Goal: Complete application form: Complete application form

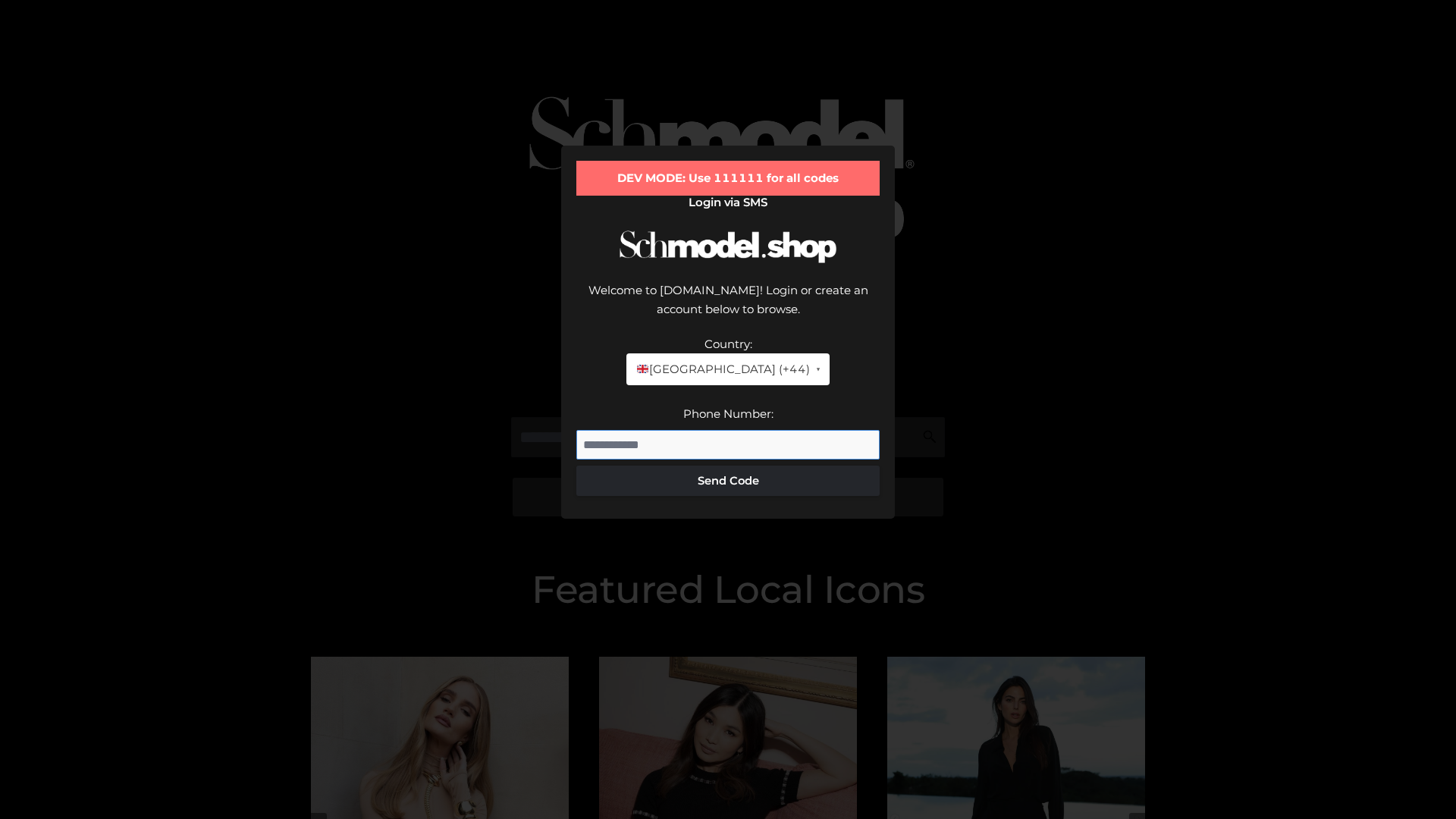
click at [728, 430] on input "Phone Number:" at bounding box center [728, 444] width 304 height 30
type input "**********"
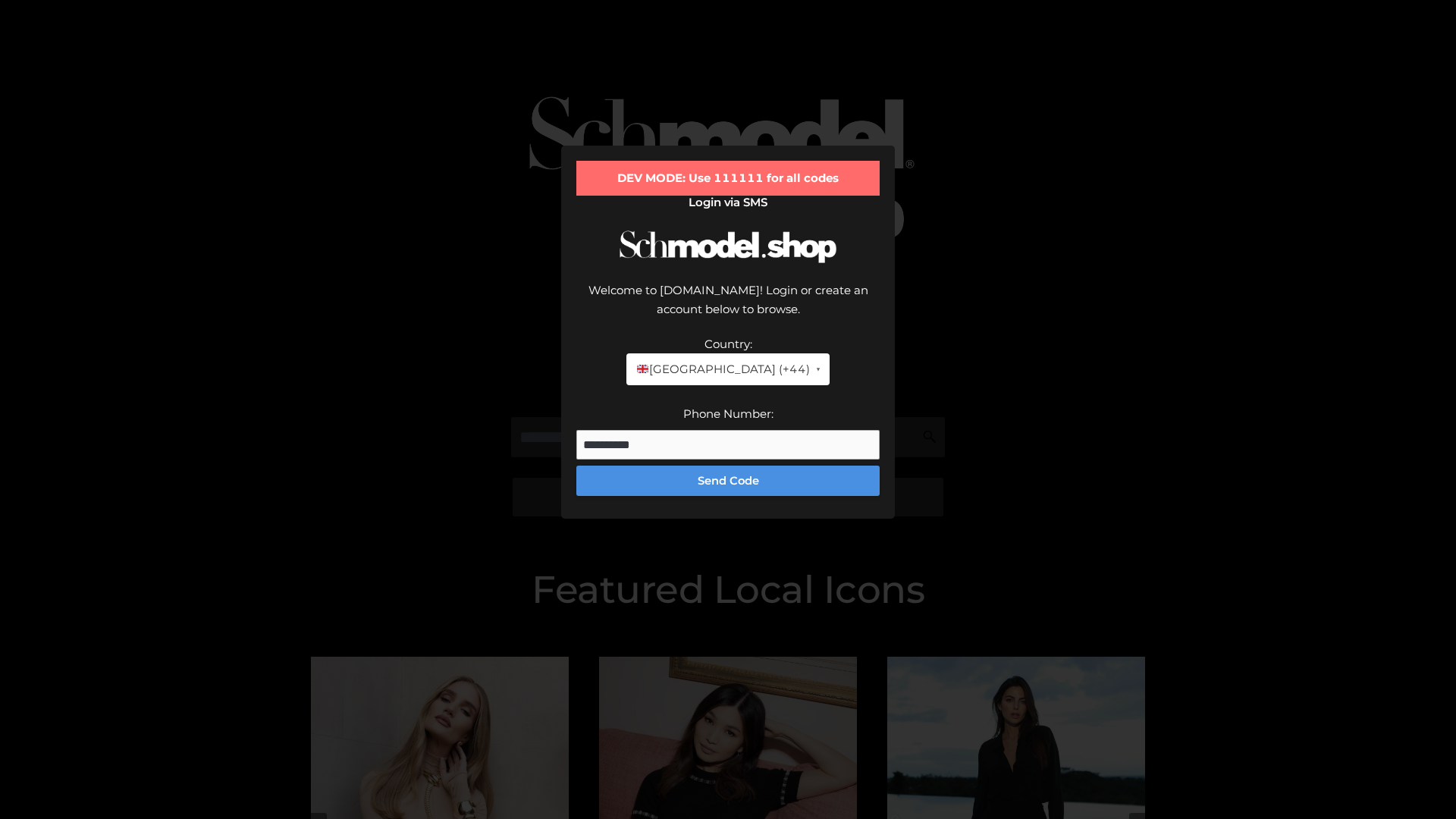
click at [728, 465] on button "Send Code" at bounding box center [728, 480] width 304 height 30
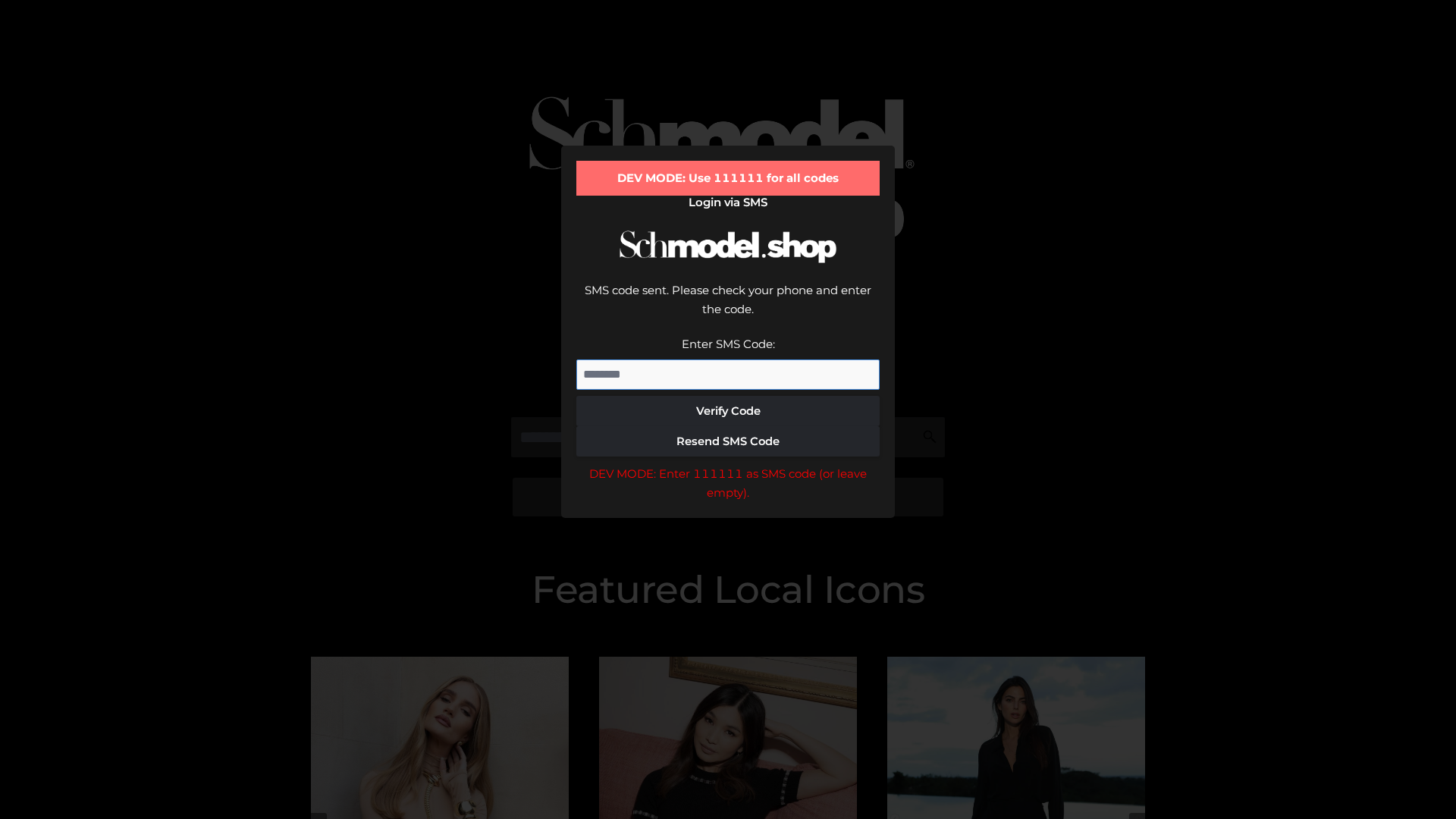
click at [728, 359] on input "Enter SMS Code:" at bounding box center [728, 374] width 304 height 30
type input "******"
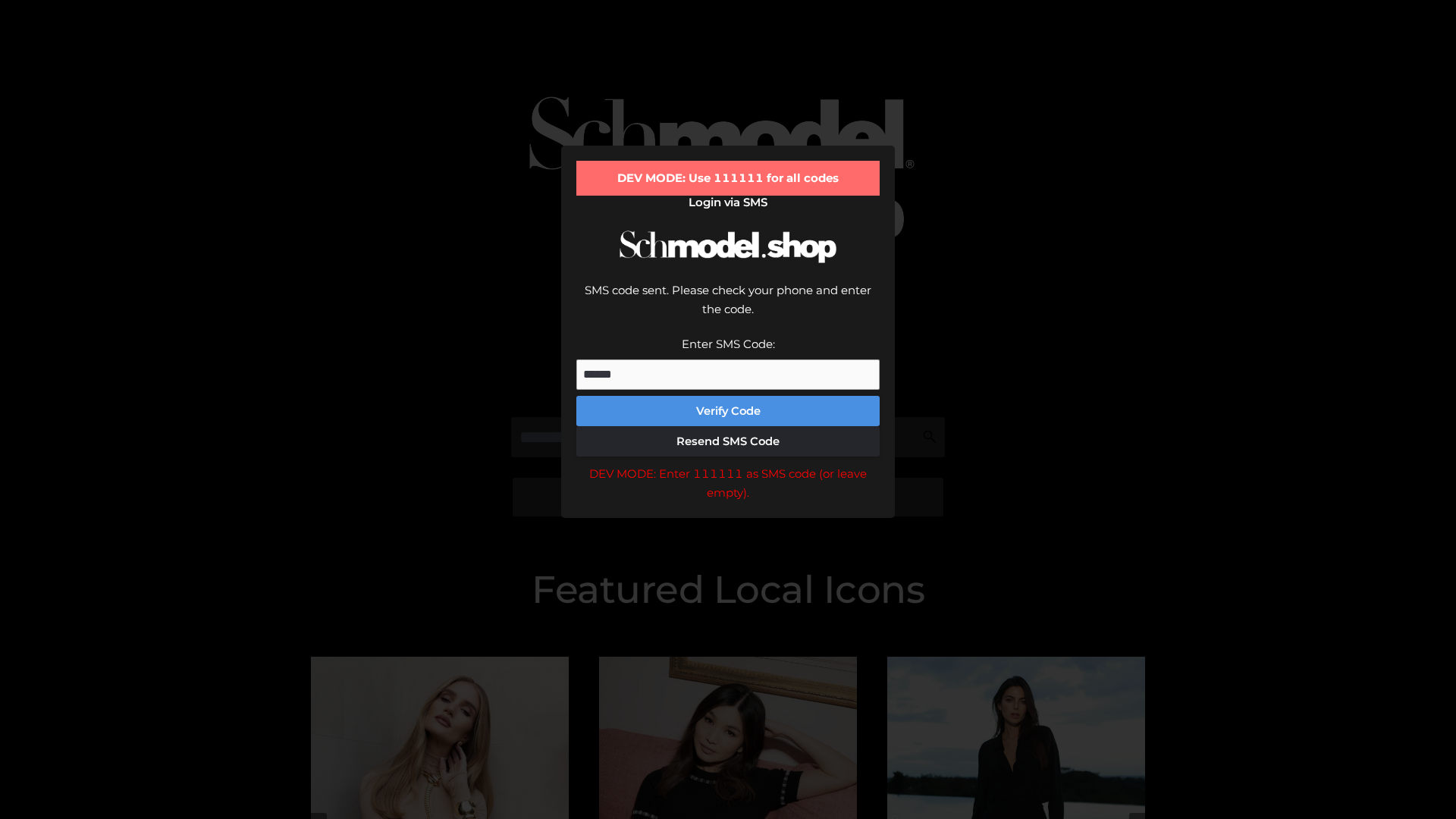
click at [728, 396] on button "Verify Code" at bounding box center [728, 410] width 304 height 30
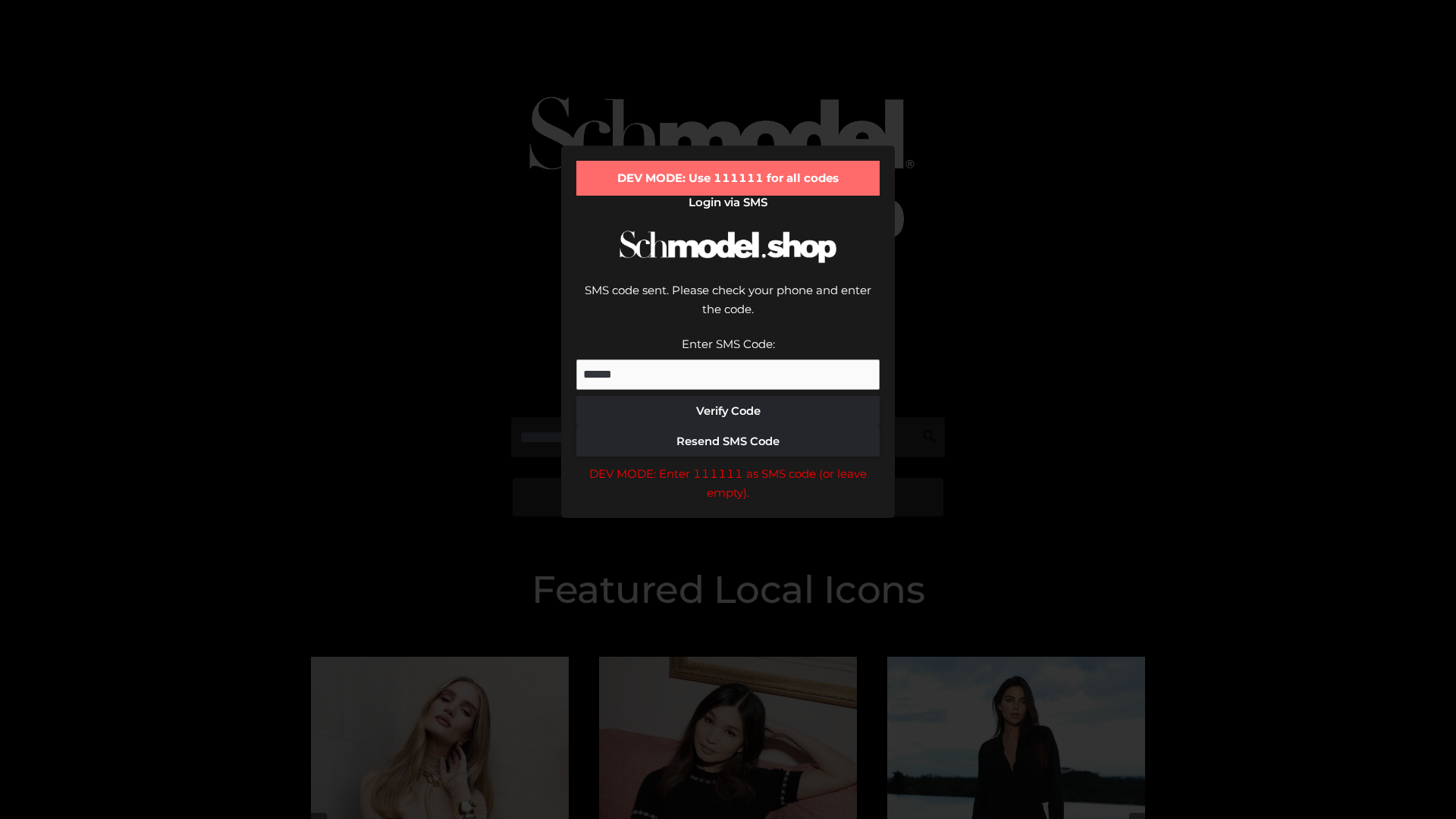
click at [728, 464] on div "DEV MODE: Enter 111111 as SMS code (or leave empty)." at bounding box center [728, 484] width 304 height 39
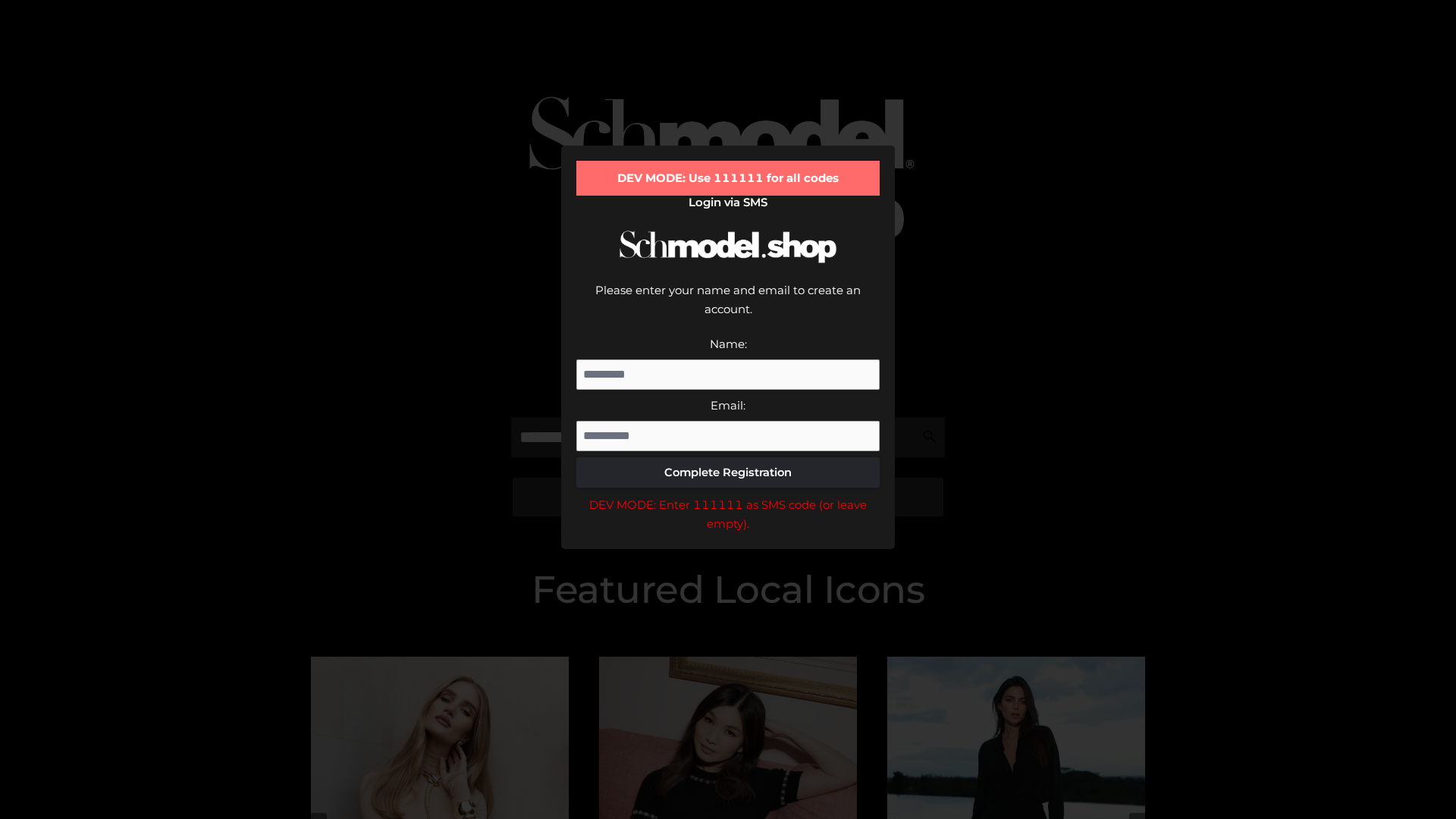
click at [728, 495] on div "DEV MODE: Enter 111111 as SMS code (or leave empty)." at bounding box center [728, 515] width 304 height 39
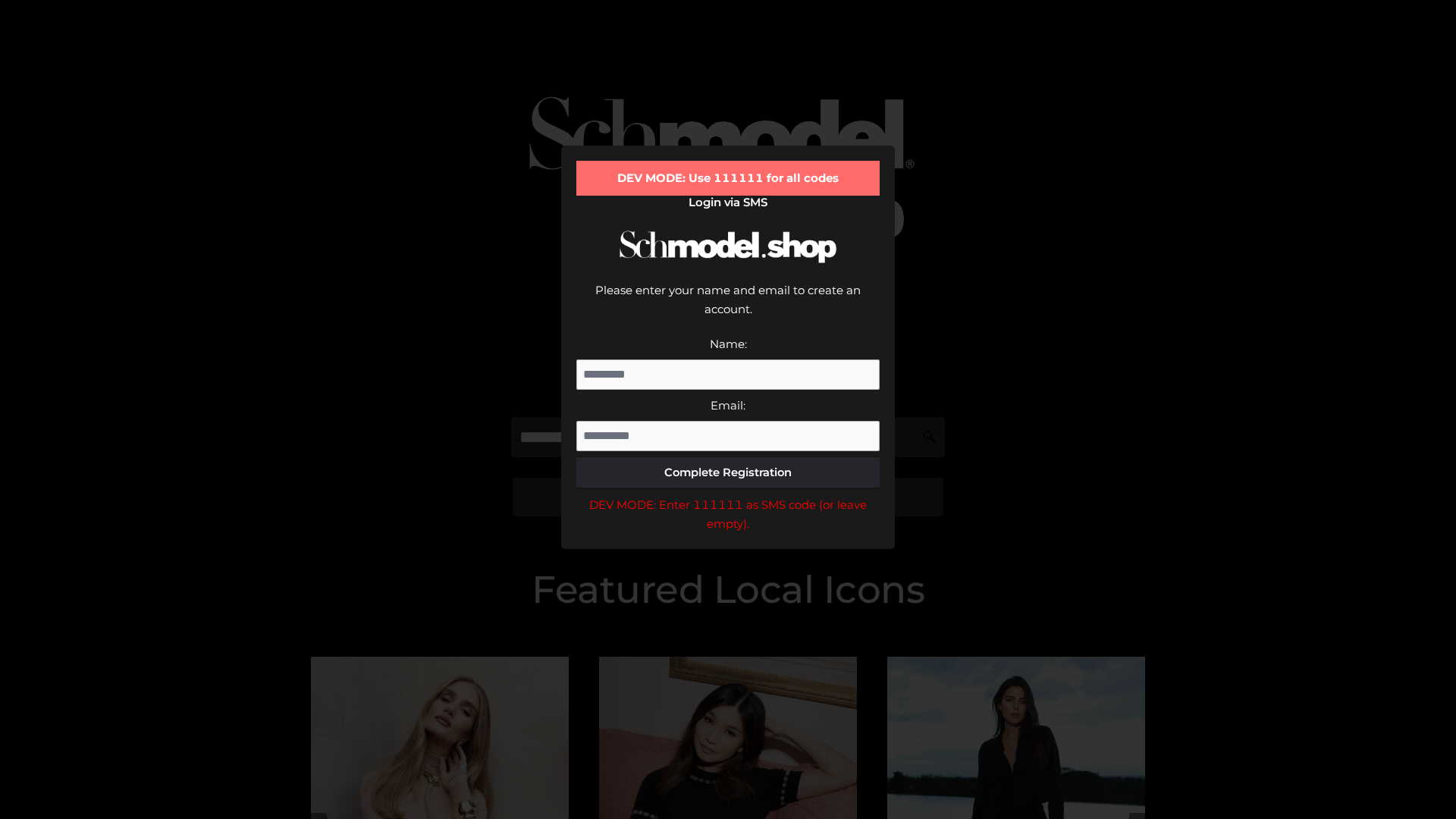
click at [728, 495] on div "DEV MODE: Enter 111111 as SMS code (or leave empty)." at bounding box center [728, 515] width 304 height 39
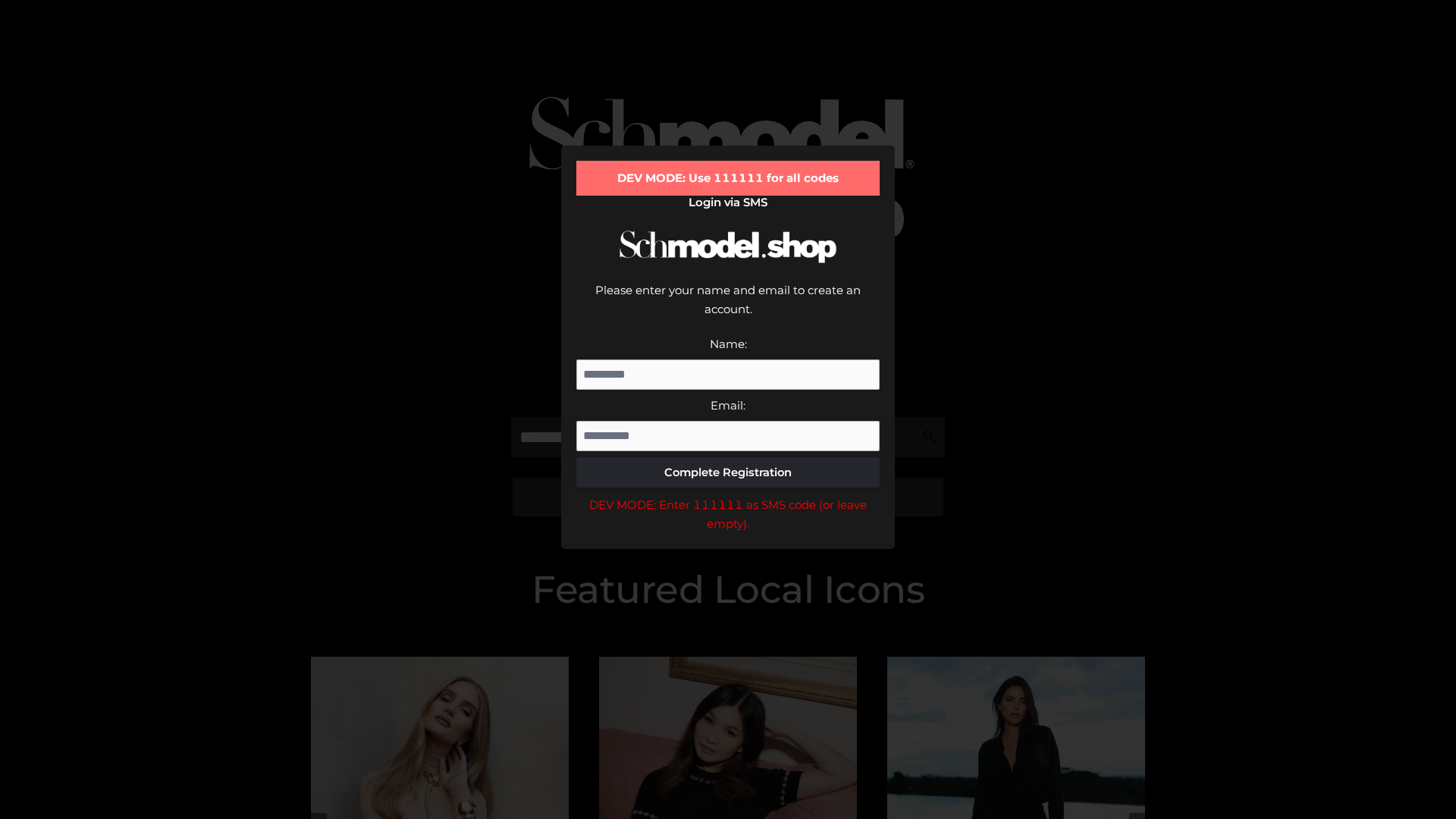
click at [728, 495] on div "DEV MODE: Enter 111111 as SMS code (or leave empty)." at bounding box center [728, 515] width 304 height 39
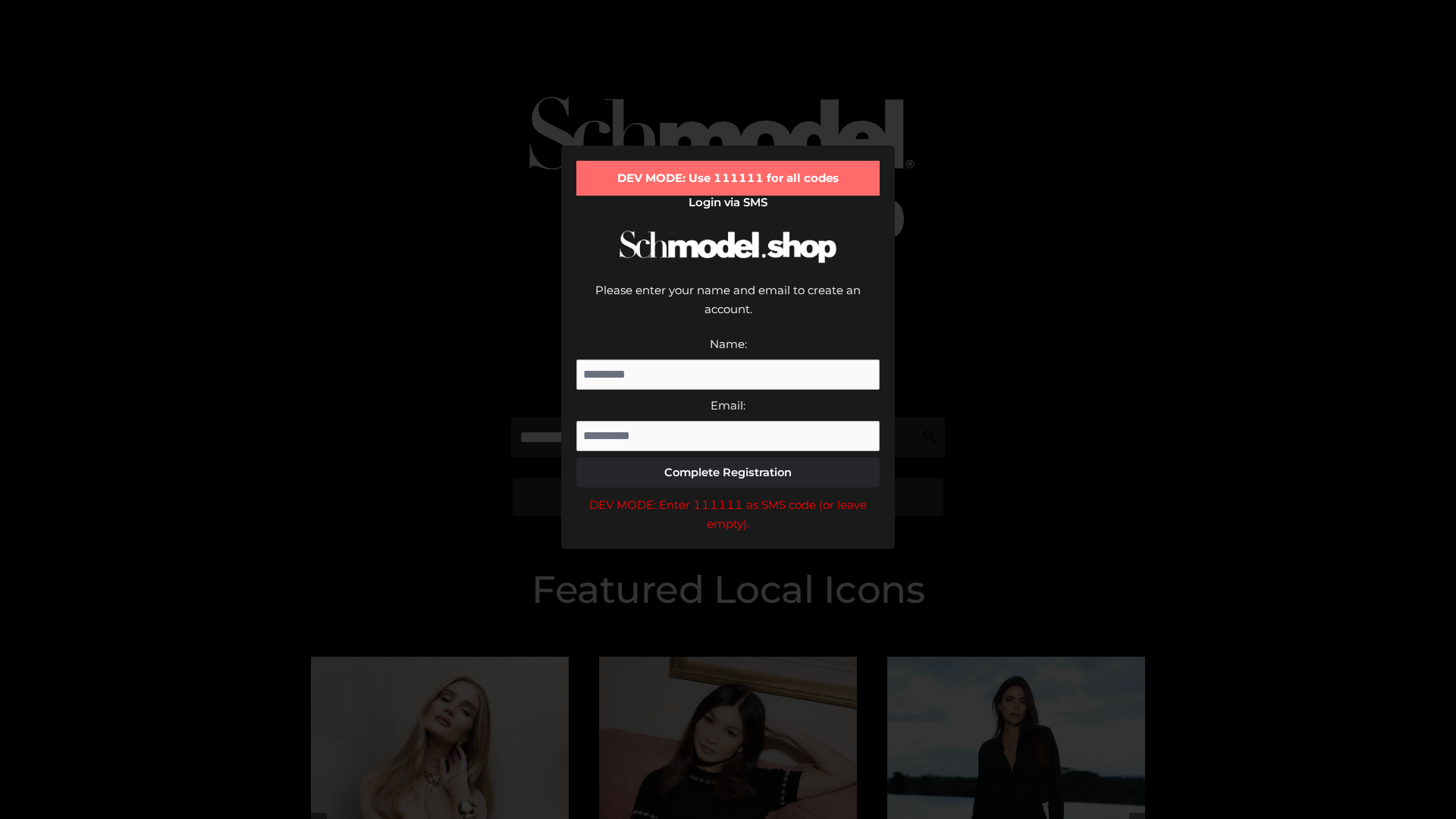
click at [728, 495] on div "DEV MODE: Enter 111111 as SMS code (or leave empty)." at bounding box center [728, 515] width 304 height 39
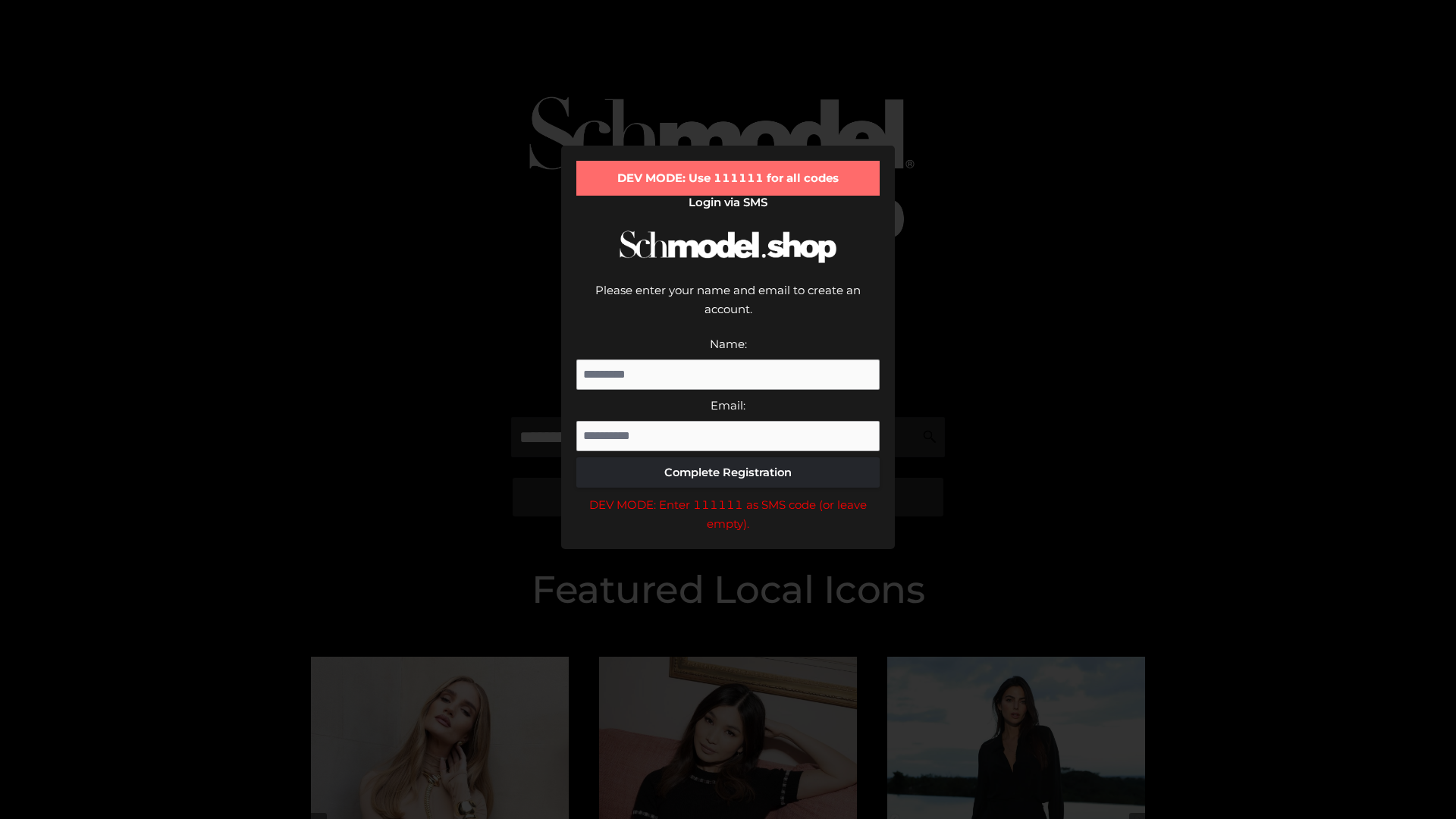
click at [728, 495] on div "DEV MODE: Enter 111111 as SMS code (or leave empty)." at bounding box center [728, 515] width 304 height 39
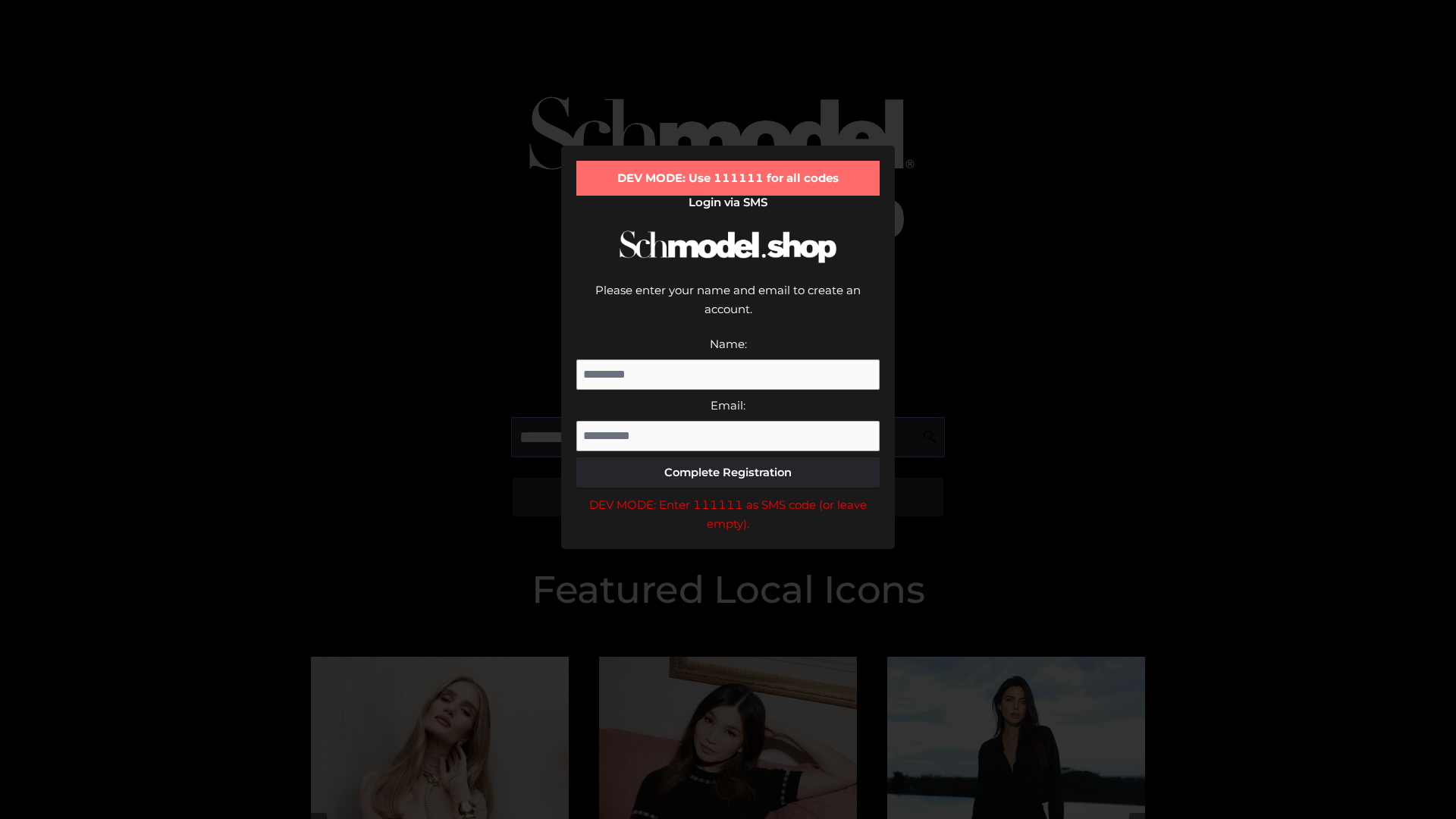
scroll to position [0, 78]
click at [728, 495] on div "DEV MODE: Enter 111111 as SMS code (or leave empty)." at bounding box center [728, 515] width 304 height 39
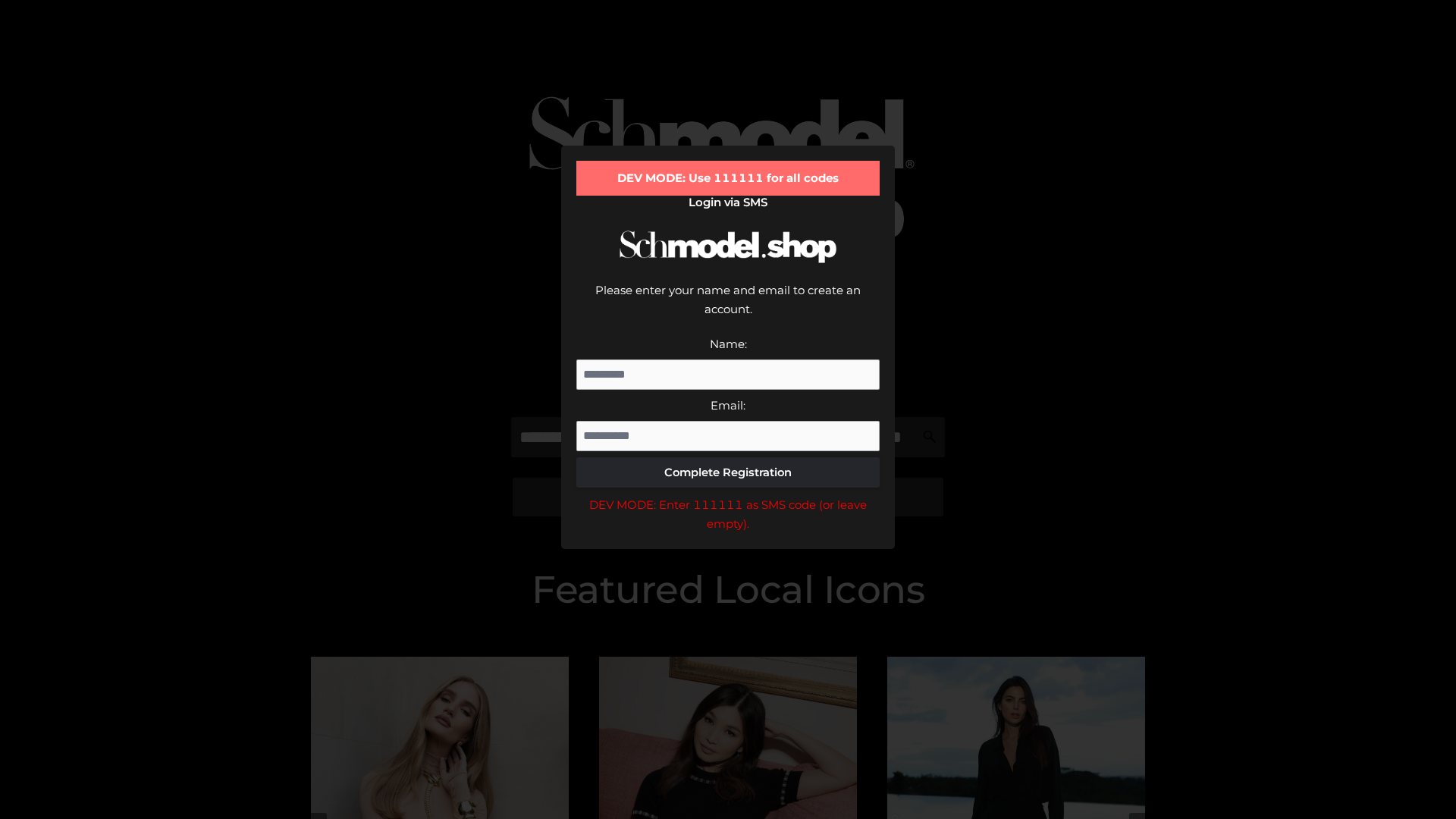
click at [728, 495] on div "DEV MODE: Enter 111111 as SMS code (or leave empty)." at bounding box center [728, 515] width 304 height 39
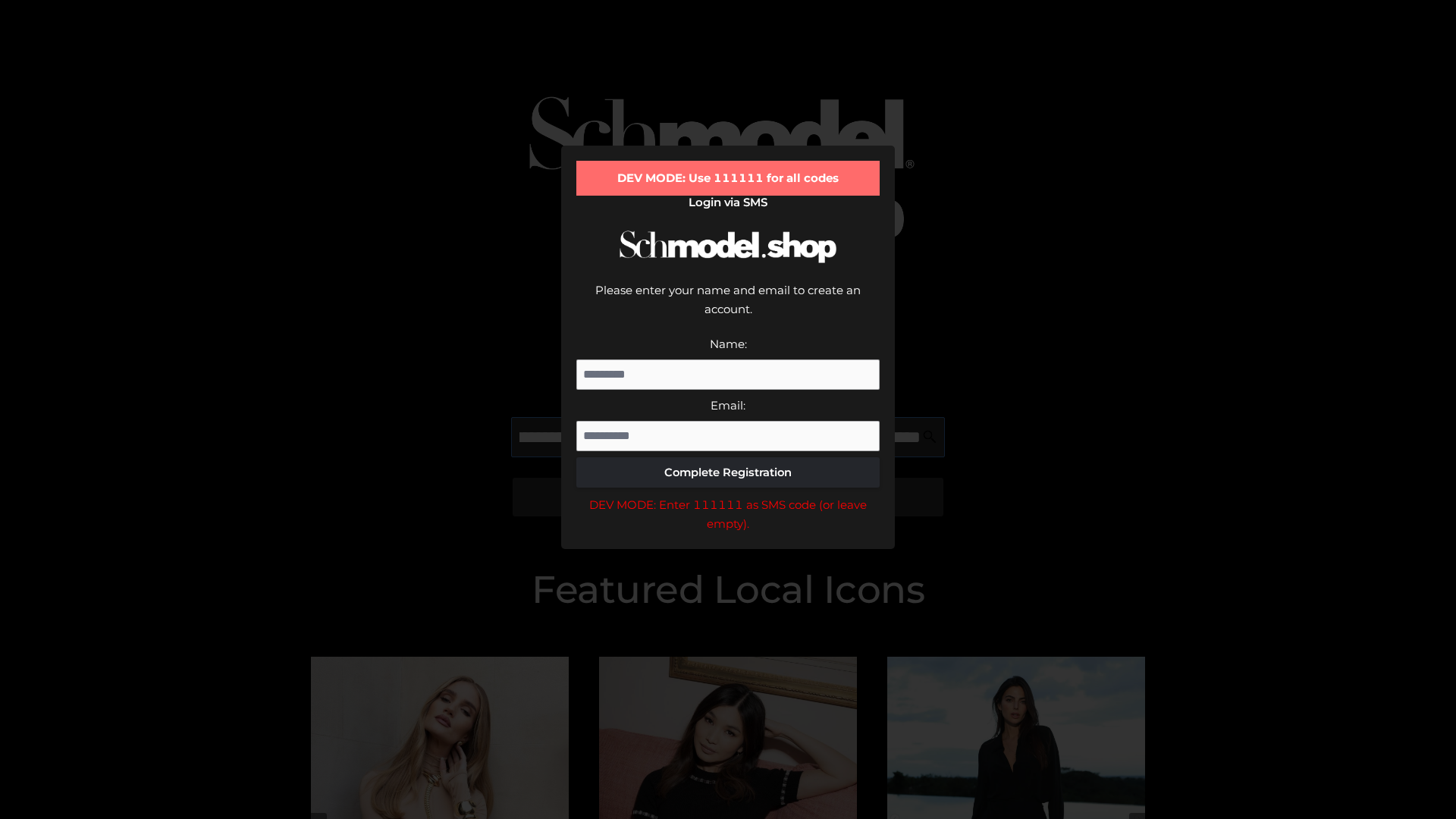
scroll to position [0, 166]
click at [728, 495] on div "DEV MODE: Enter 111111 as SMS code (or leave empty)." at bounding box center [728, 515] width 304 height 39
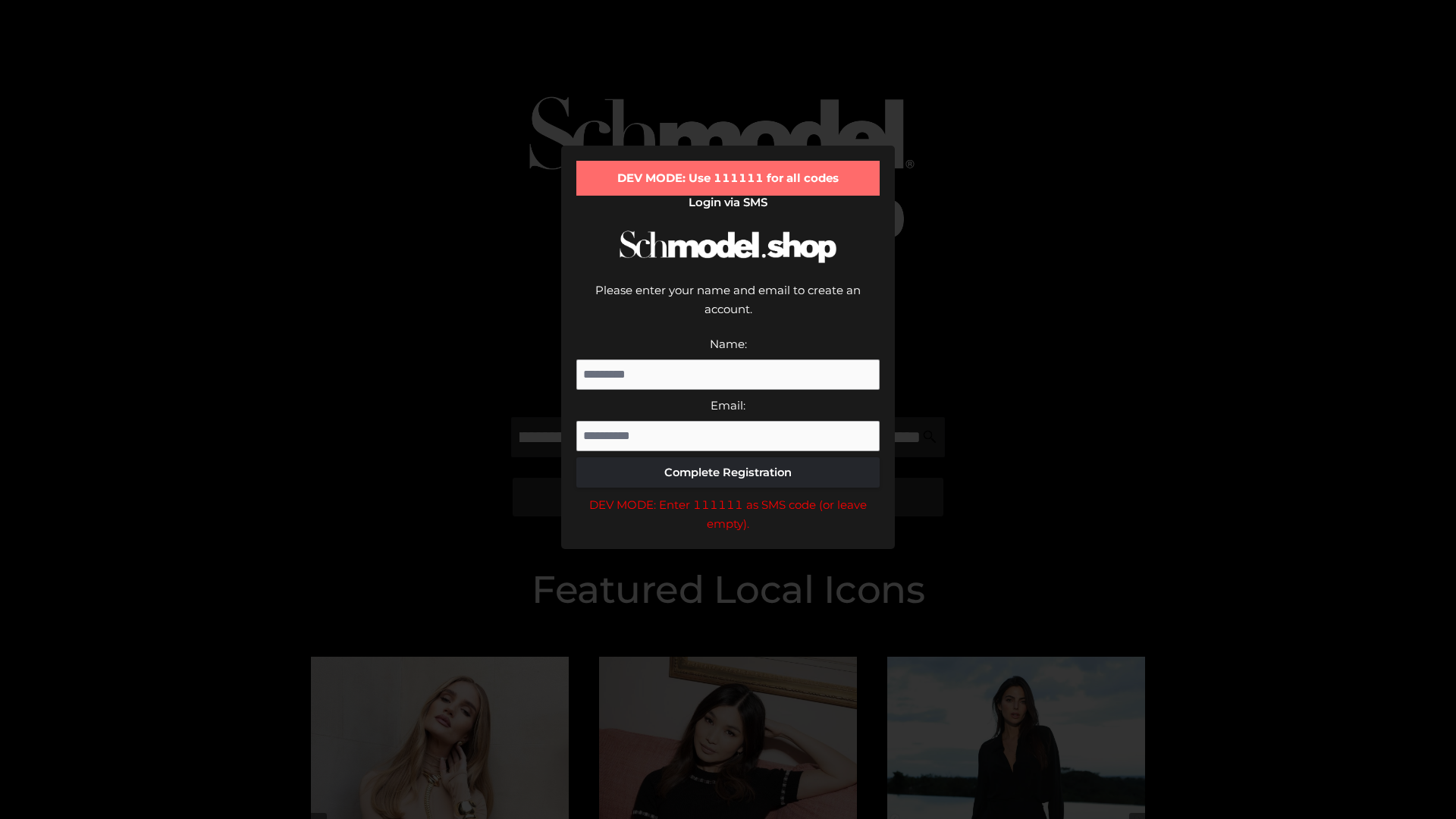
click at [728, 495] on div "DEV MODE: Enter 111111 as SMS code (or leave empty)." at bounding box center [728, 515] width 304 height 39
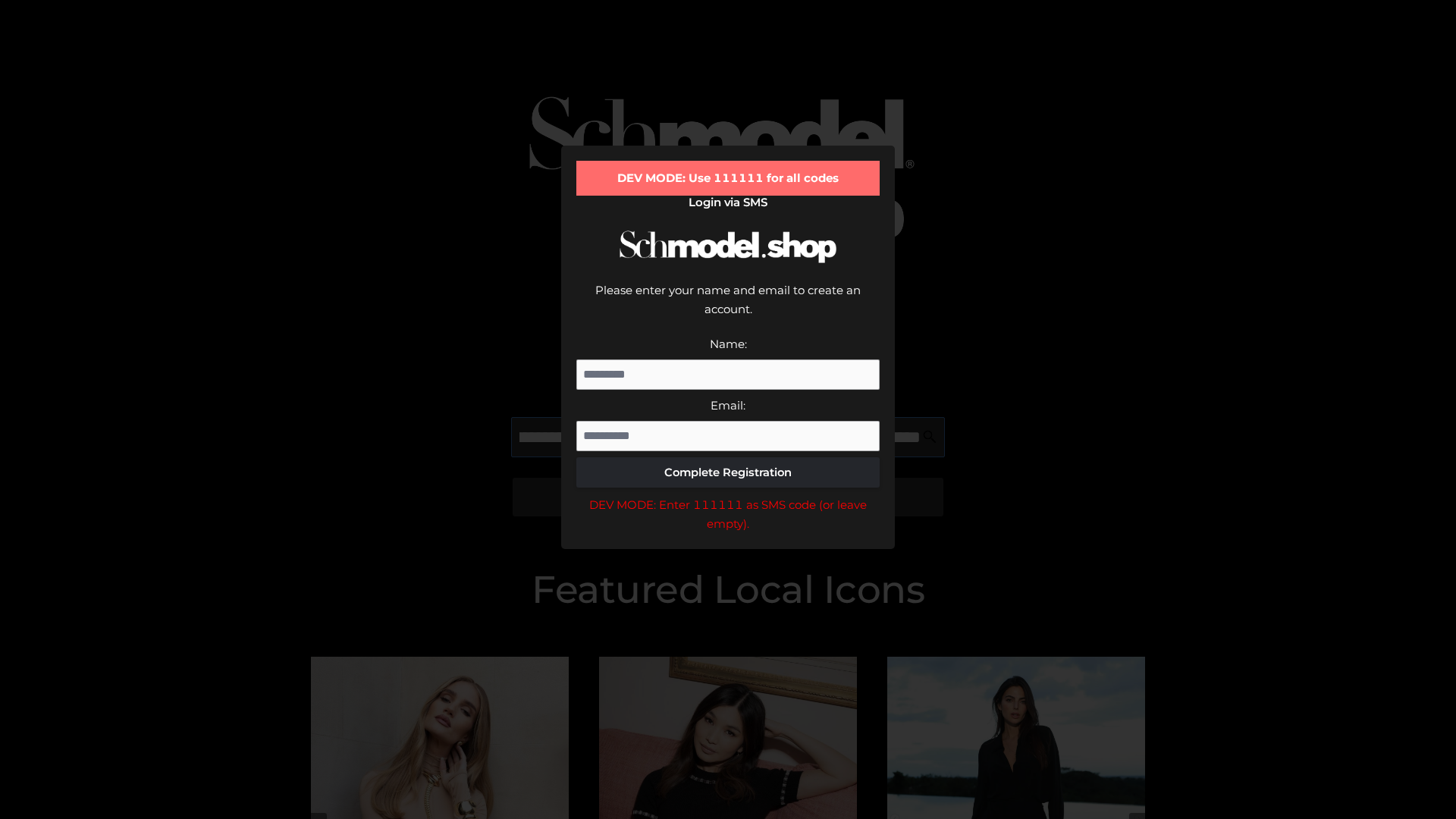
scroll to position [0, 257]
click at [728, 495] on div "DEV MODE: Enter 111111 as SMS code (or leave empty)." at bounding box center [728, 515] width 304 height 39
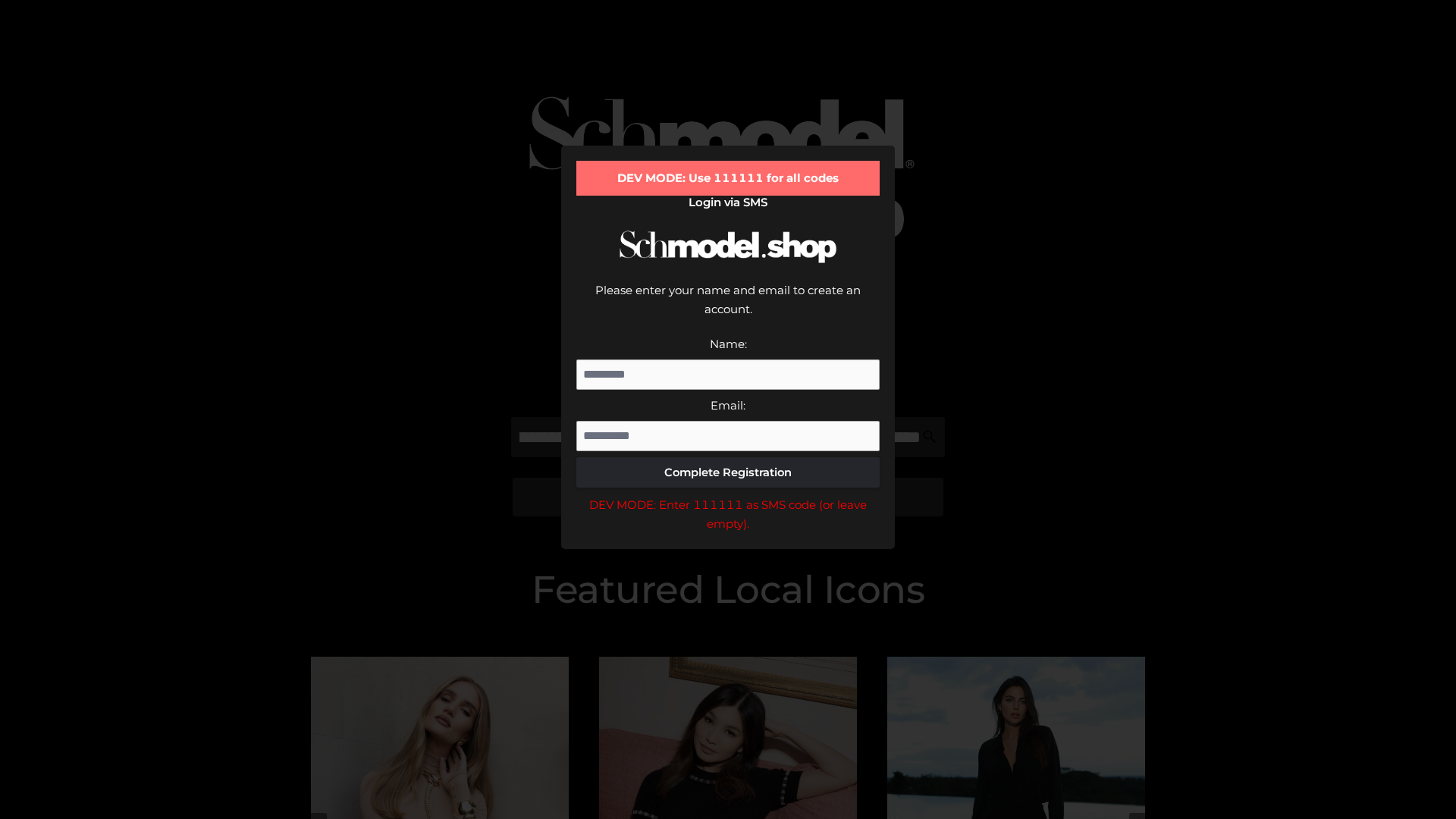
click at [728, 495] on div "DEV MODE: Enter 111111 as SMS code (or leave empty)." at bounding box center [728, 515] width 304 height 39
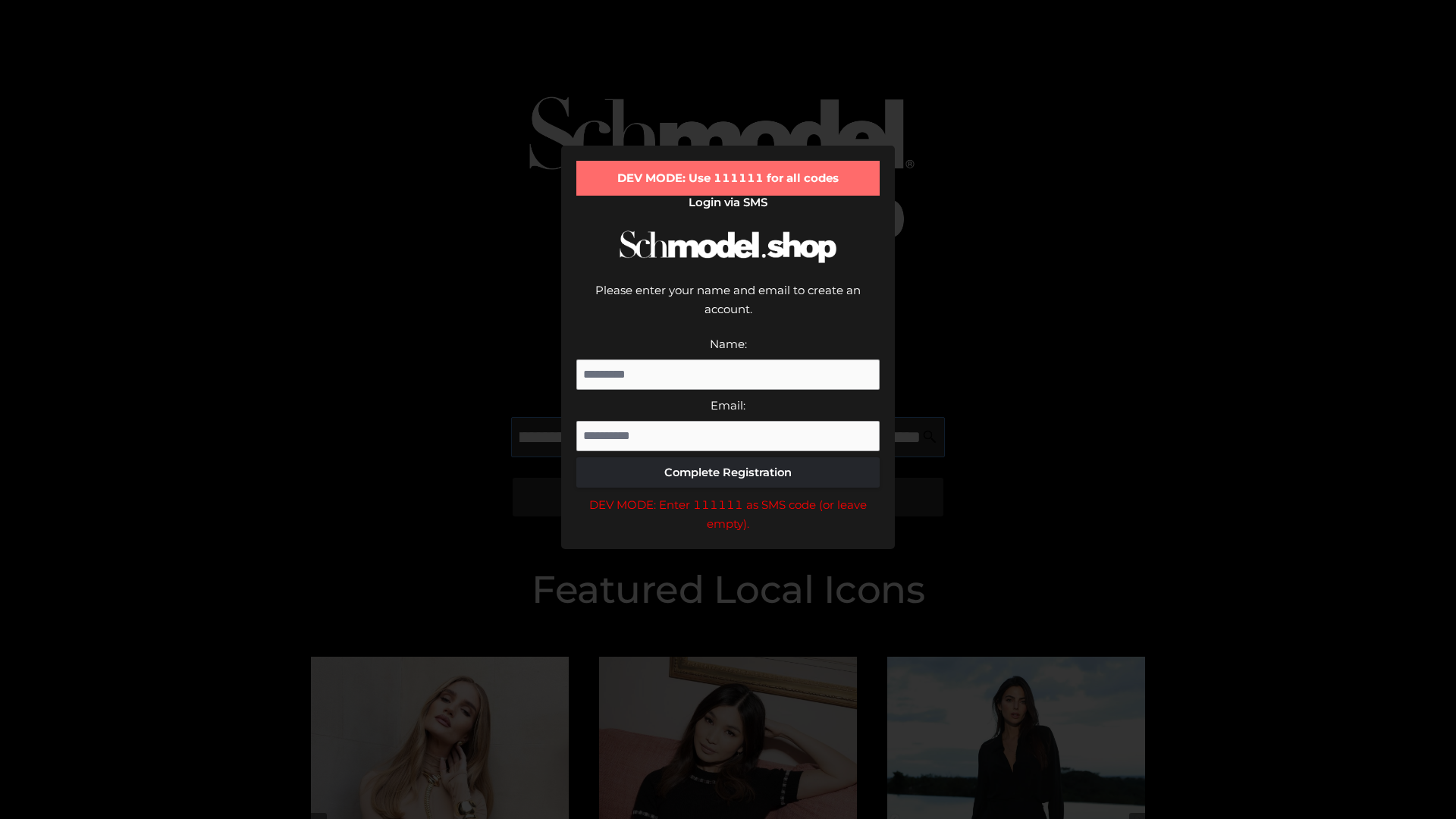
scroll to position [0, 353]
click at [728, 495] on div "DEV MODE: Enter 111111 as SMS code (or leave empty)." at bounding box center [728, 515] width 304 height 39
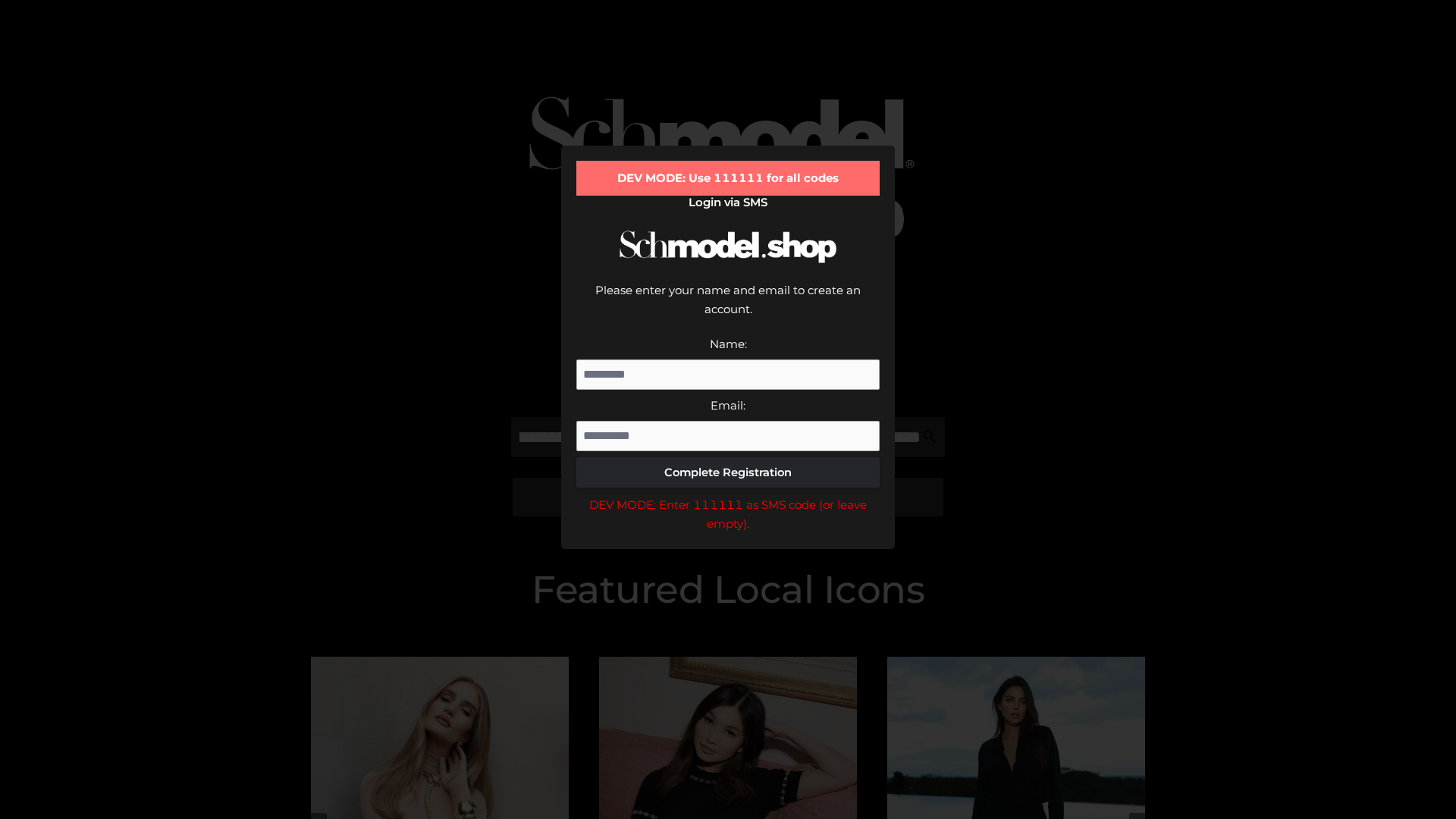
click at [728, 495] on div "DEV MODE: Enter 111111 as SMS code (or leave empty)." at bounding box center [728, 515] width 304 height 39
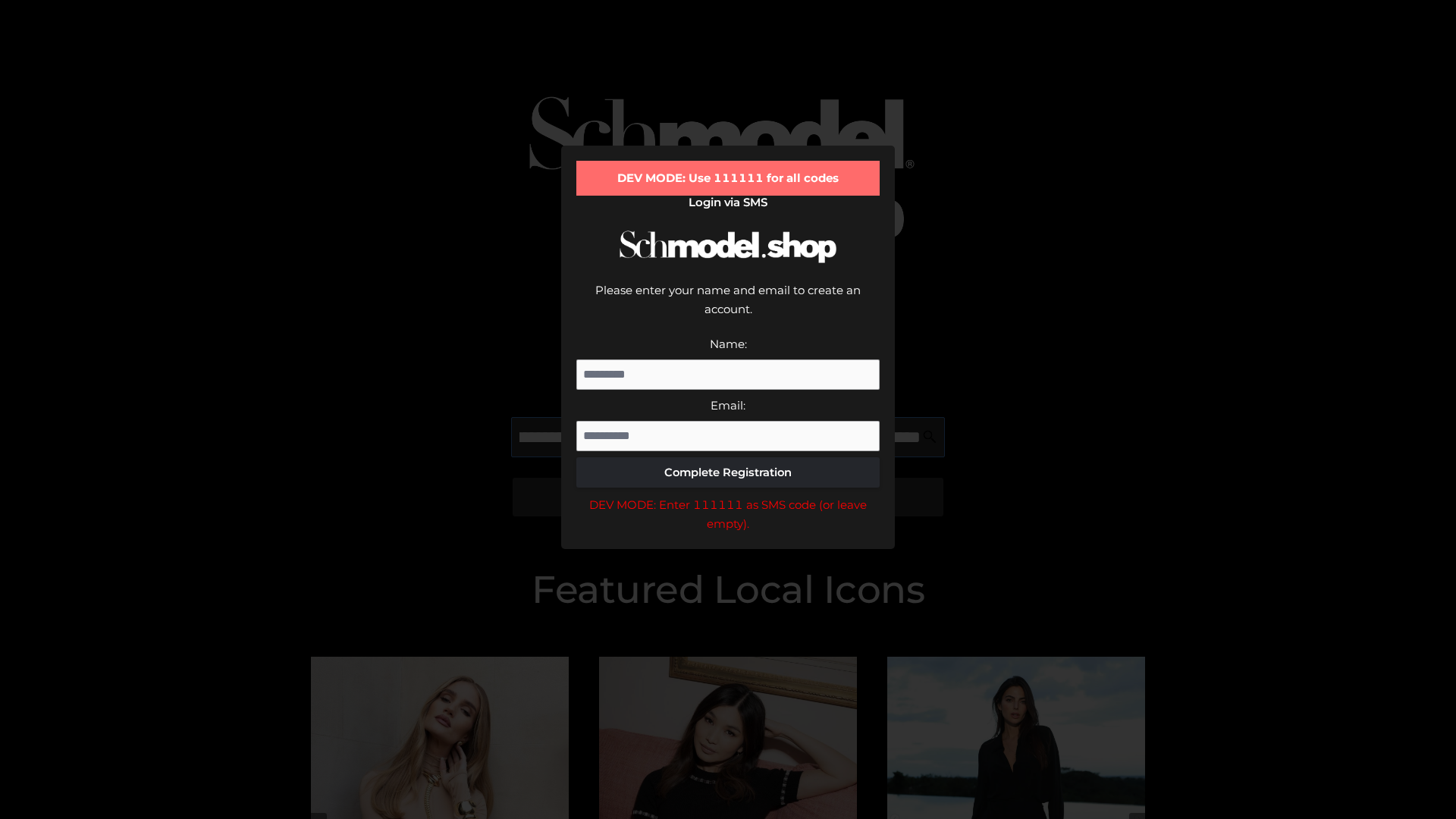
scroll to position [0, 439]
click at [728, 495] on div "DEV MODE: Enter 111111 as SMS code (or leave empty)." at bounding box center [728, 515] width 304 height 39
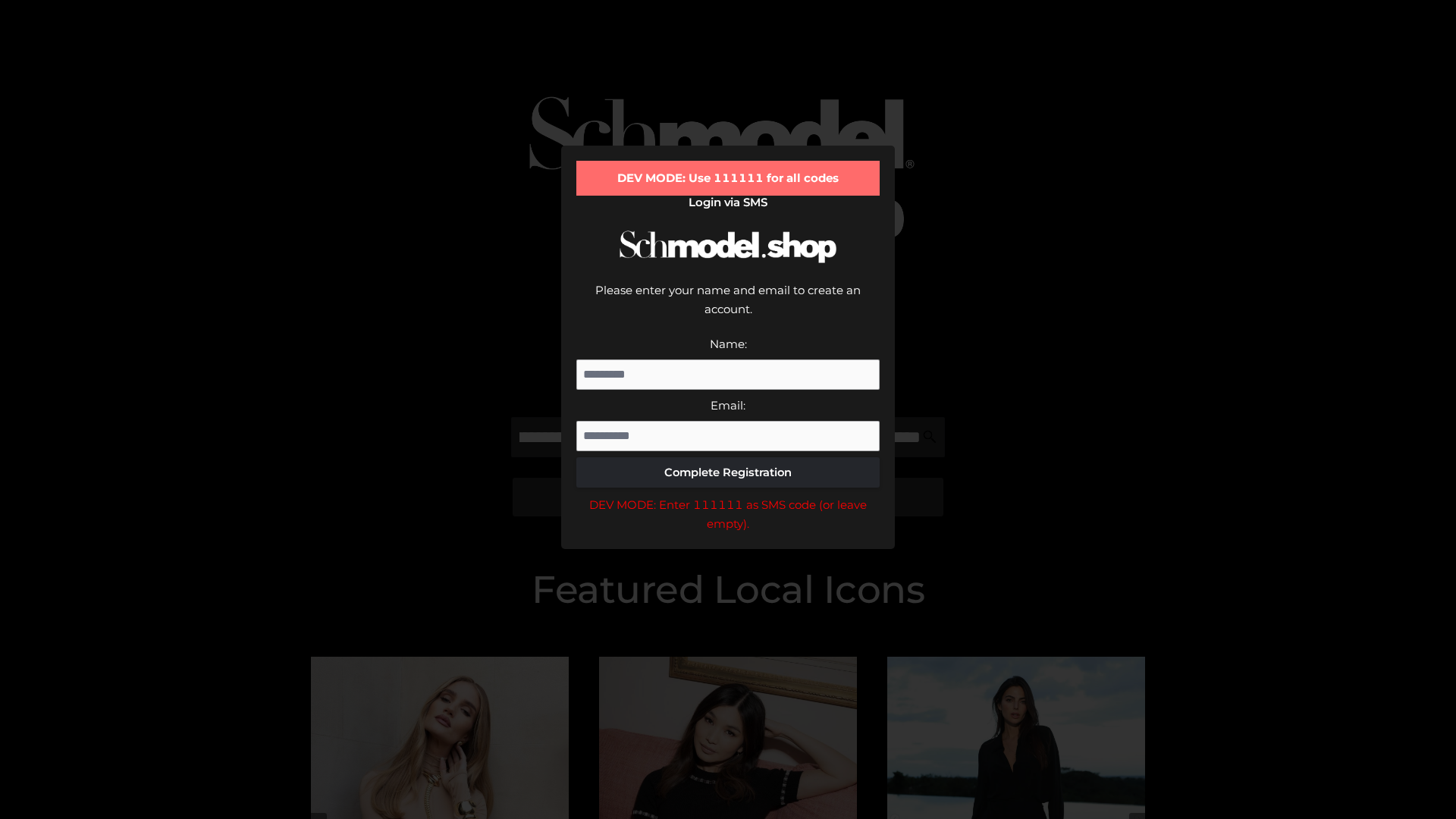
click at [728, 495] on div "DEV MODE: Enter 111111 as SMS code (or leave empty)." at bounding box center [728, 515] width 304 height 39
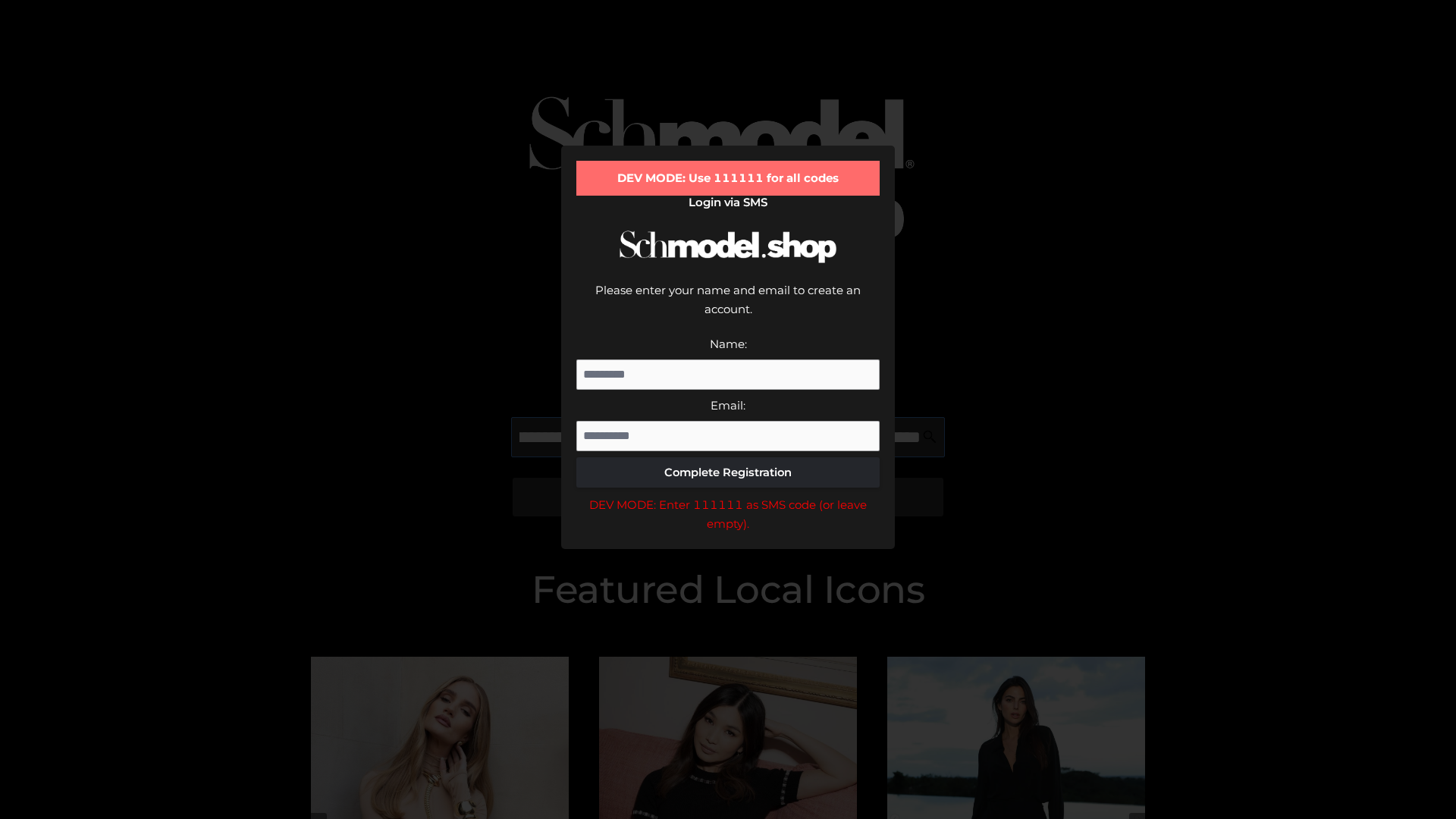
scroll to position [0, 532]
click at [728, 495] on div "DEV MODE: Enter 111111 as SMS code (or leave empty)." at bounding box center [728, 515] width 304 height 39
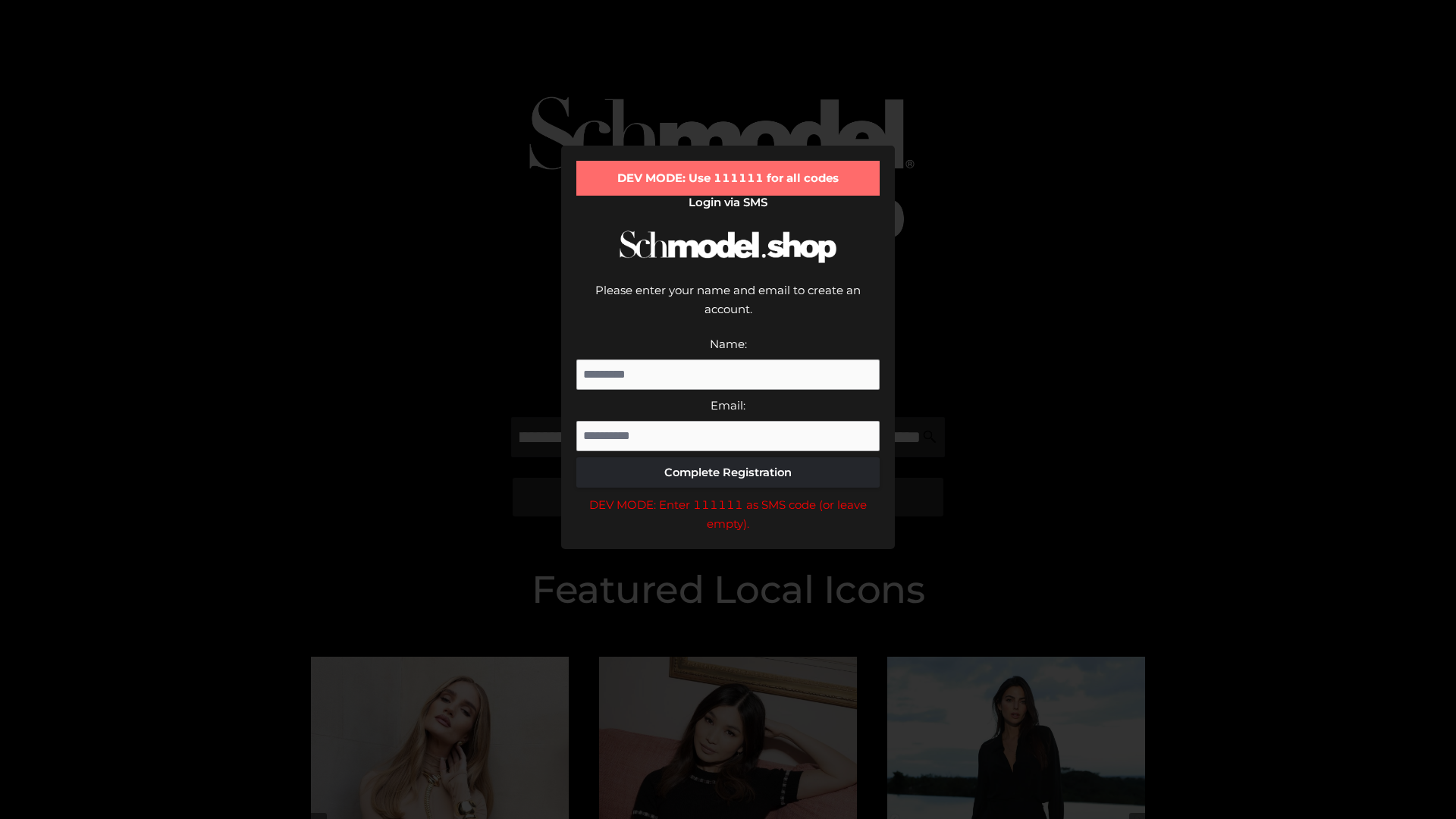
click at [728, 495] on div "DEV MODE: Enter 111111 as SMS code (or leave empty)." at bounding box center [728, 515] width 304 height 39
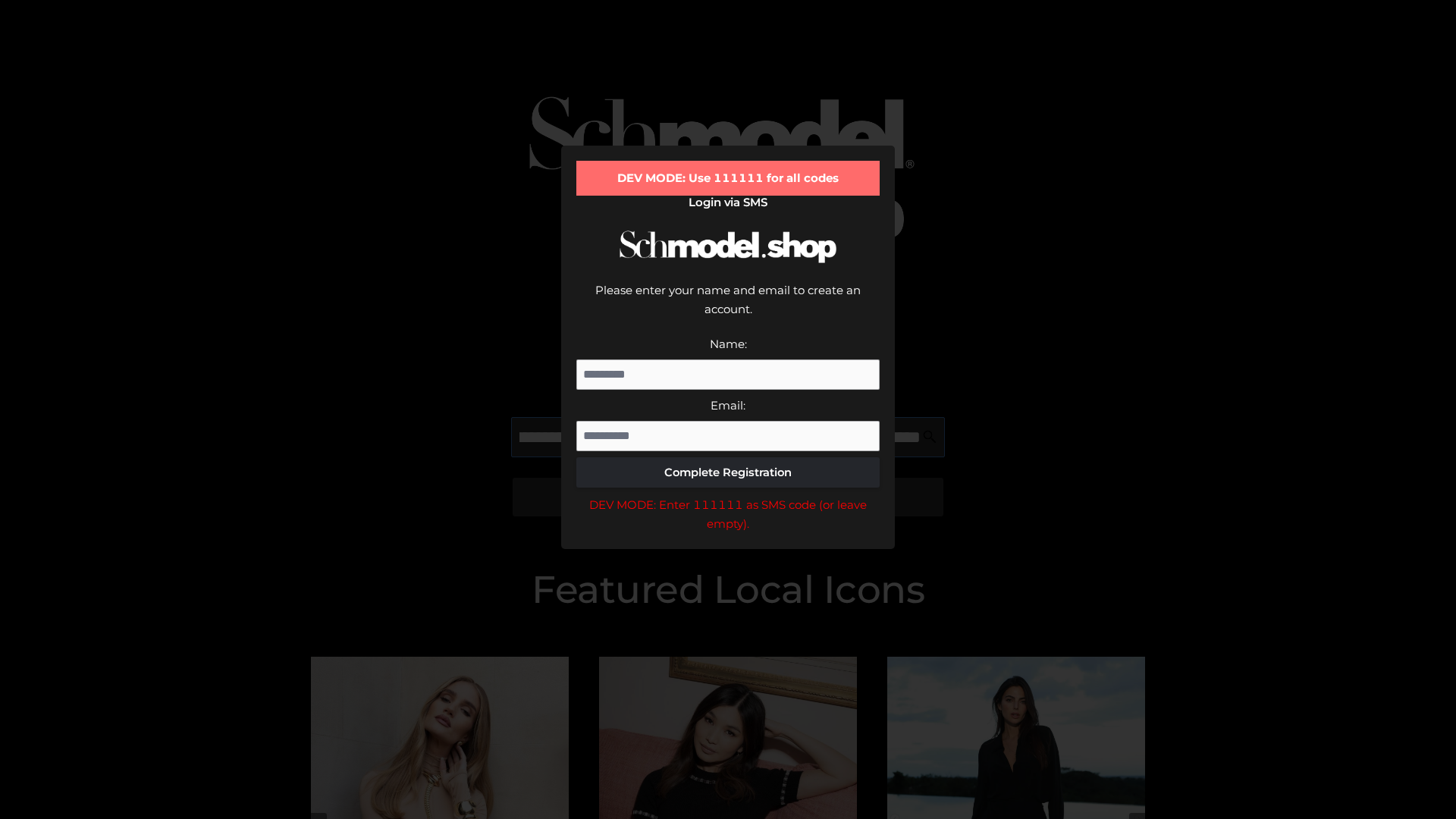
scroll to position [0, 627]
click at [728, 495] on div "DEV MODE: Enter 111111 as SMS code (or leave empty)." at bounding box center [728, 515] width 304 height 39
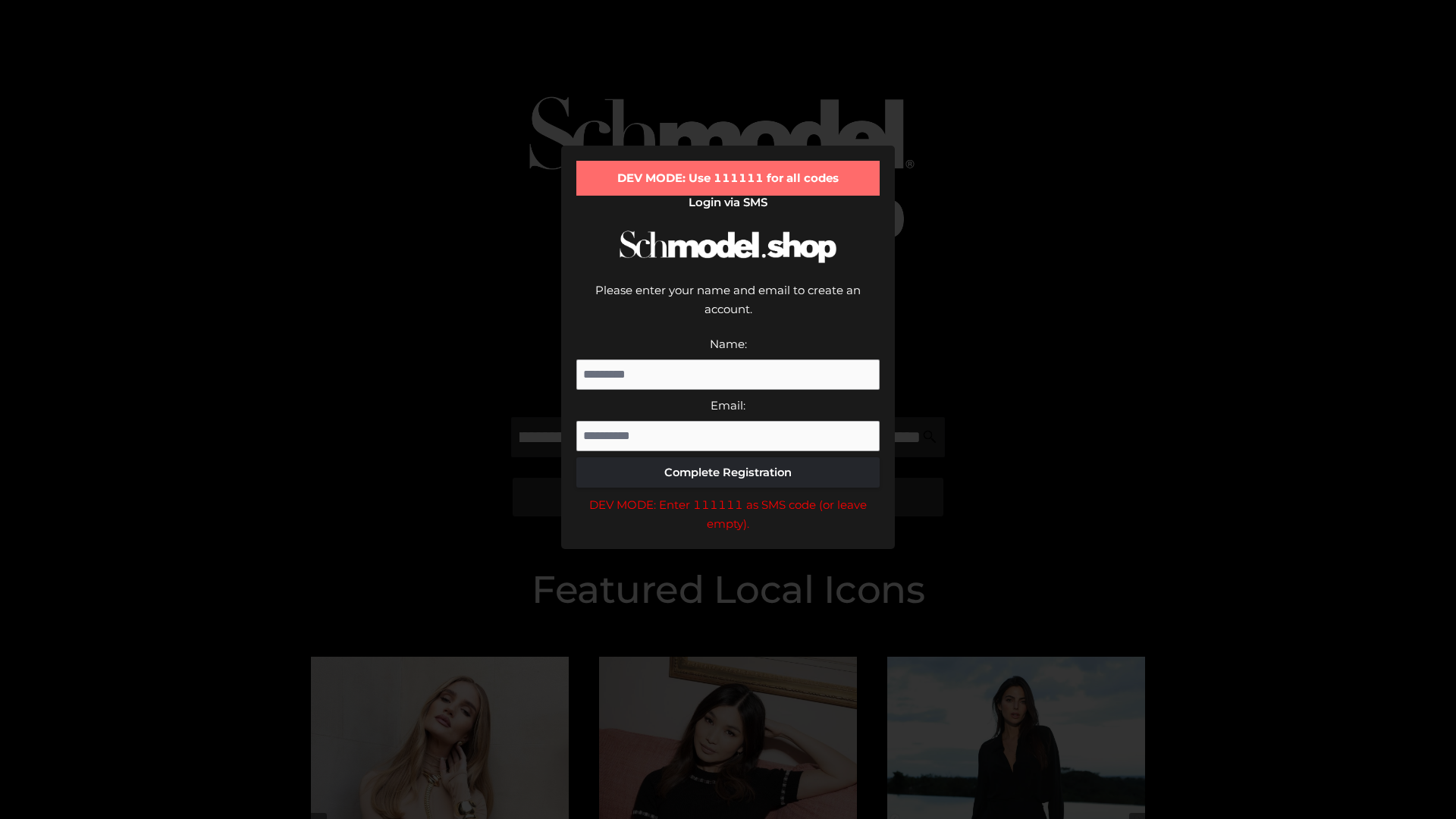
click at [728, 495] on div "DEV MODE: Enter 111111 as SMS code (or leave empty)." at bounding box center [728, 515] width 304 height 39
type input "**********"
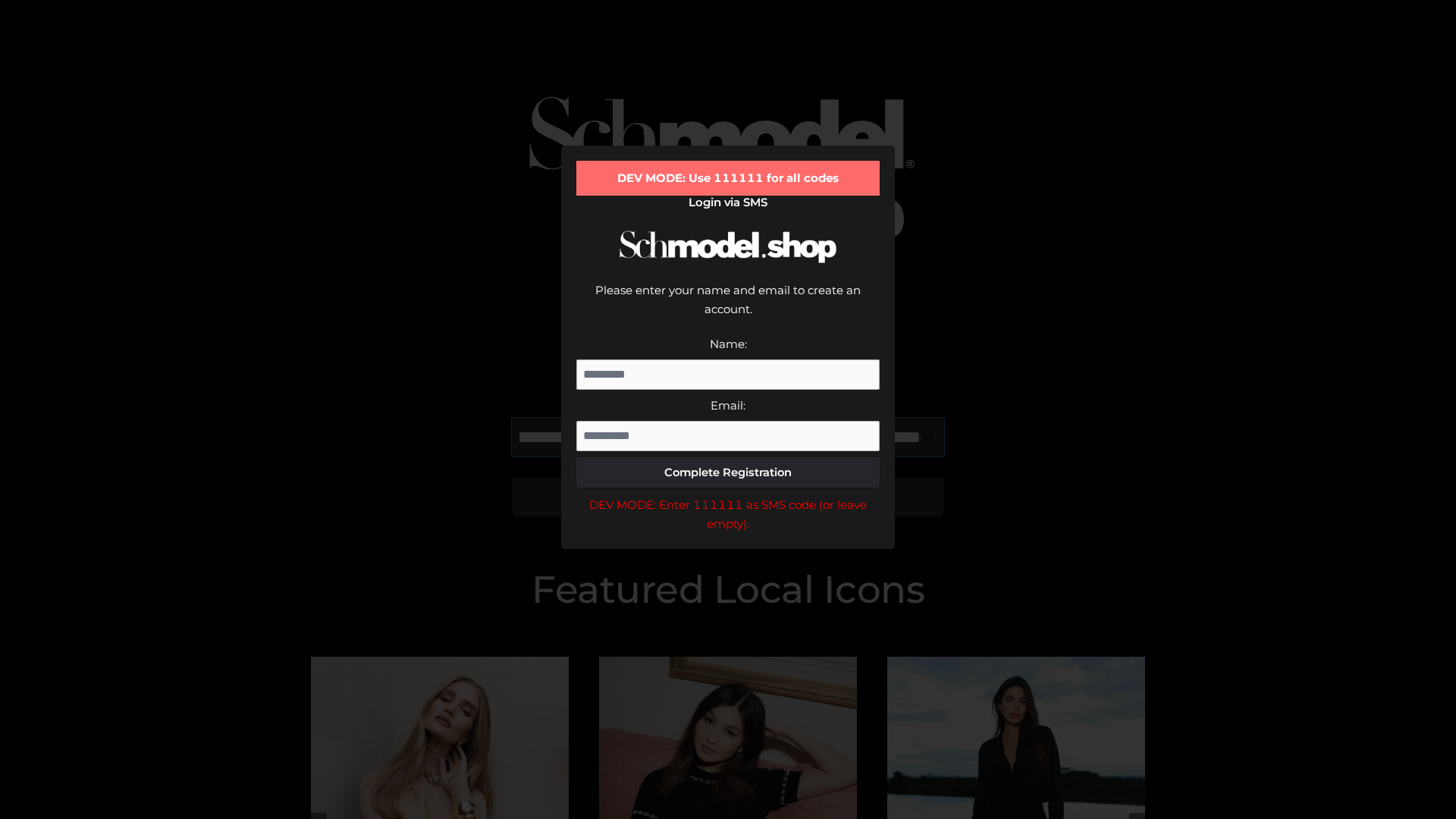
scroll to position [0, 697]
